Goal: Transaction & Acquisition: Purchase product/service

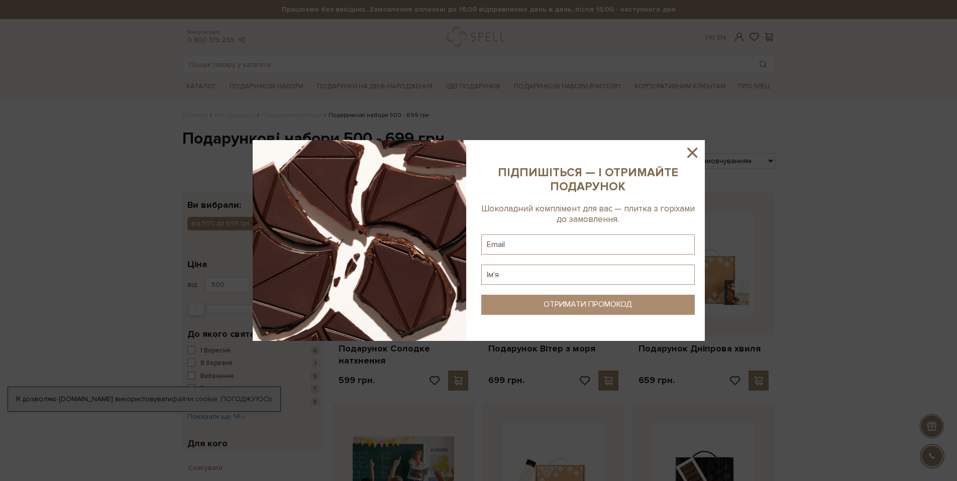
click at [693, 154] on icon at bounding box center [692, 153] width 10 height 10
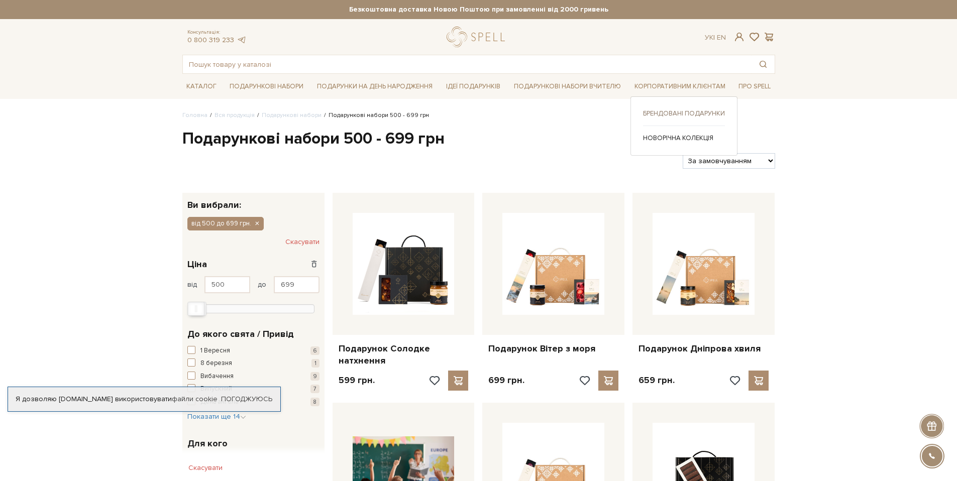
click at [657, 110] on link "Брендовані подарунки" at bounding box center [684, 113] width 82 height 9
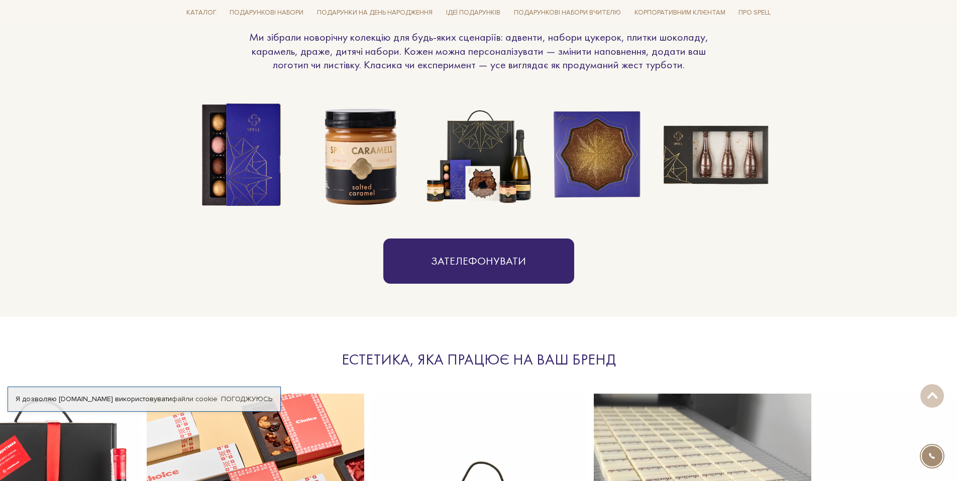
scroll to position [902, 0]
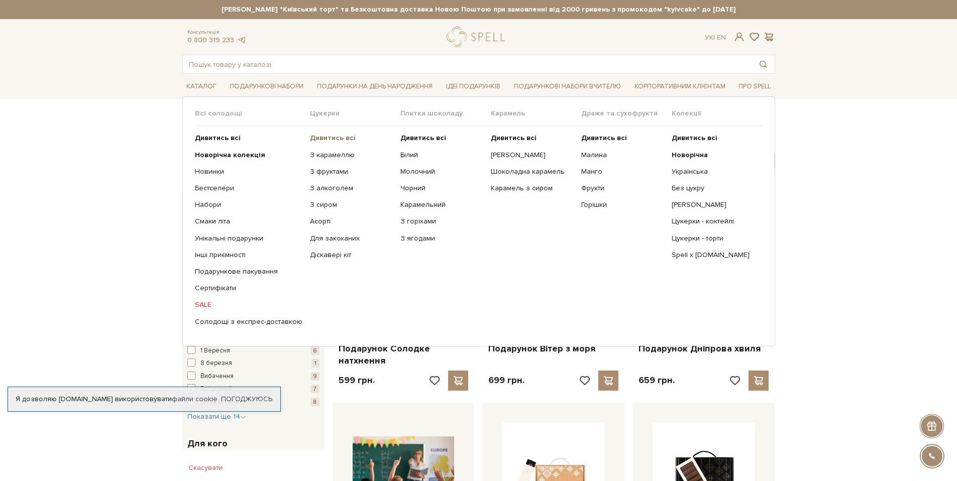
click at [329, 138] on b "Дивитись всі" at bounding box center [333, 138] width 46 height 9
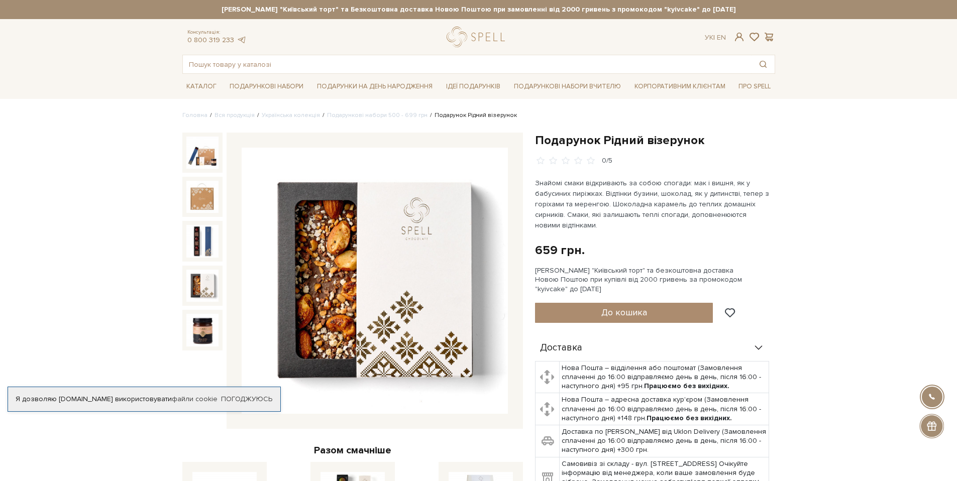
click at [205, 287] on img at bounding box center [202, 286] width 32 height 32
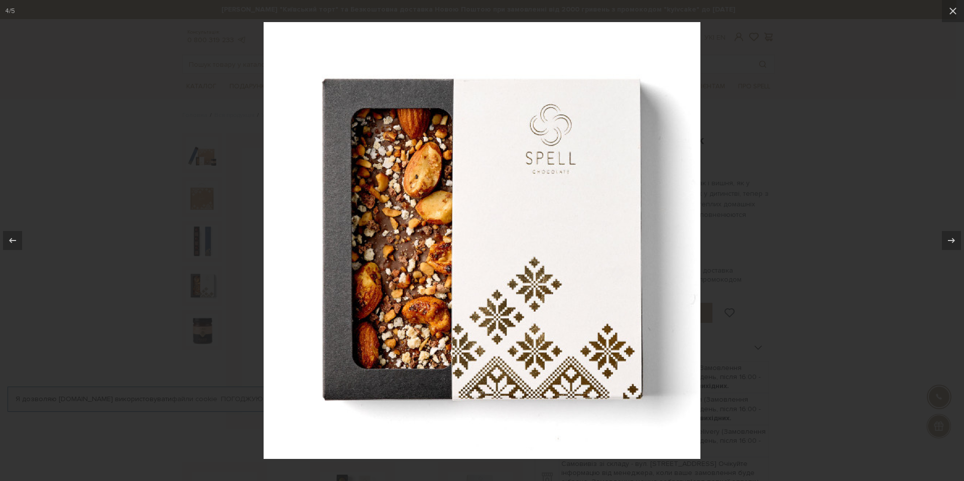
click at [90, 270] on div at bounding box center [482, 240] width 964 height 481
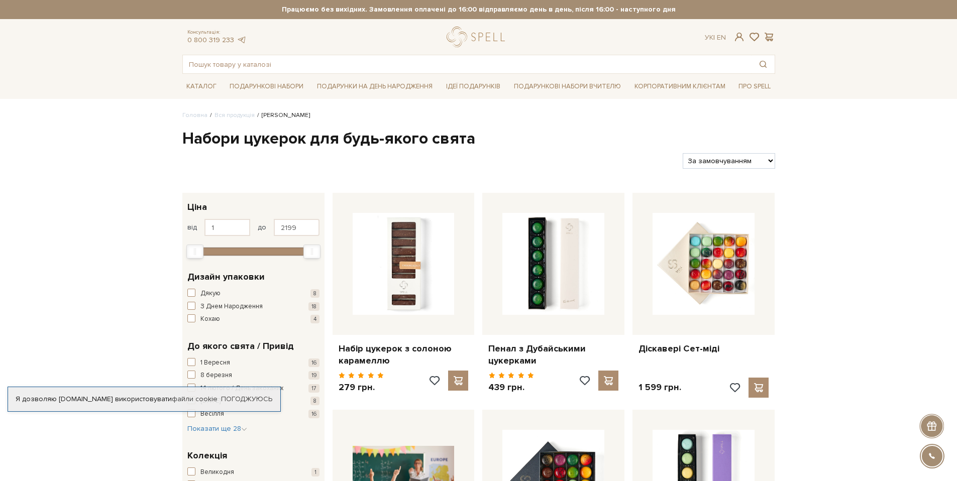
click at [746, 162] on select "За замовчуванням За Ціною (зростання) За Ціною (зменшення) Новинки За популярні…" at bounding box center [729, 161] width 92 height 16
select select "[URL][DOMAIN_NAME]"
click at [683, 153] on select "За замовчуванням За Ціною (зростання) За Ціною (зменшення) Новинки За популярні…" at bounding box center [729, 161] width 92 height 16
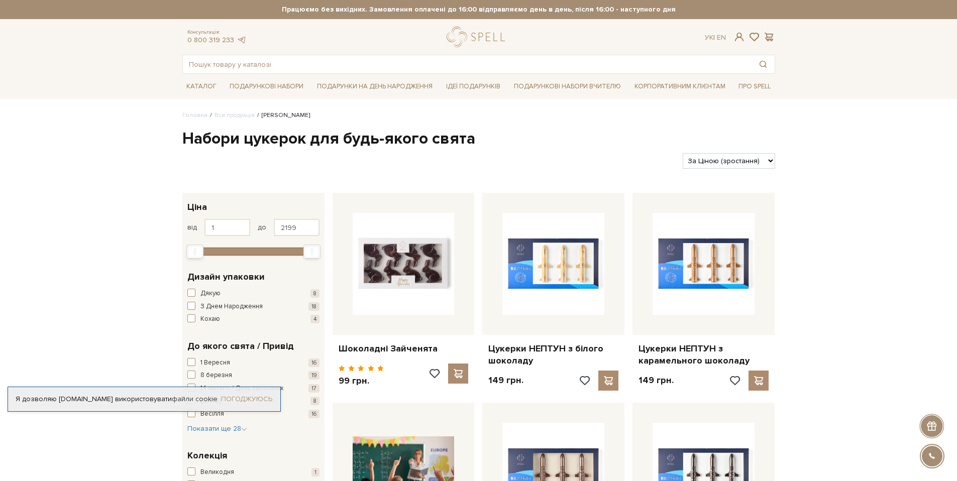
click at [253, 397] on link "Погоджуюсь" at bounding box center [246, 399] width 51 height 9
